Goal: Task Accomplishment & Management: Manage account settings

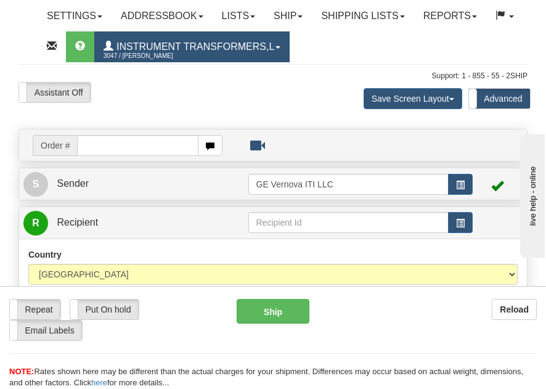
click at [274, 46] on span "Instrument Transformers,L" at bounding box center [193, 46] width 161 height 10
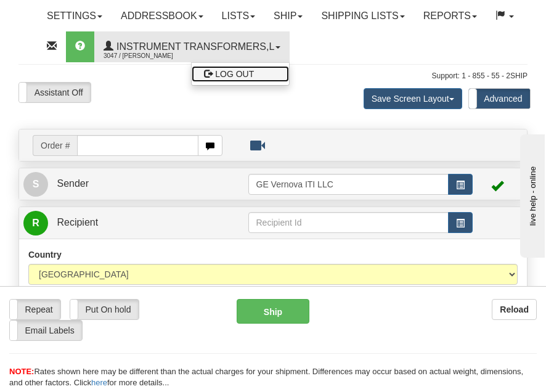
click at [254, 73] on span "LOG OUT" at bounding box center [234, 74] width 39 height 10
